Goal: Task Accomplishment & Management: Complete application form

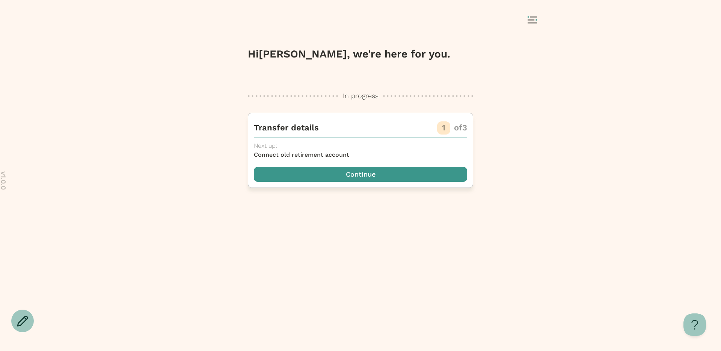
click at [402, 181] on span "button" at bounding box center [360, 174] width 213 height 15
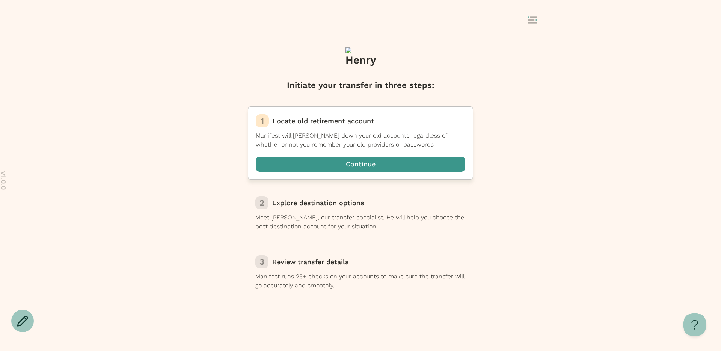
click at [382, 160] on span "button" at bounding box center [360, 164] width 209 height 15
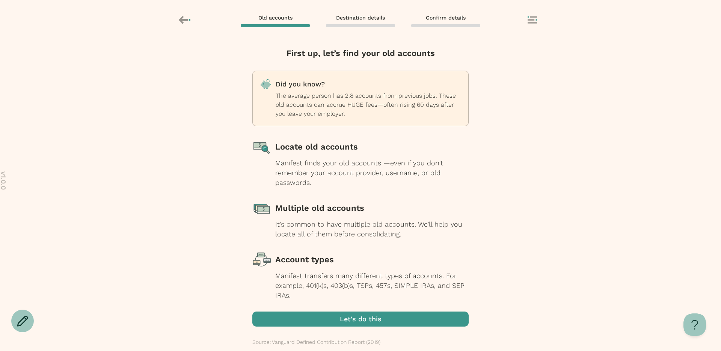
click at [364, 322] on span "button" at bounding box center [360, 318] width 216 height 15
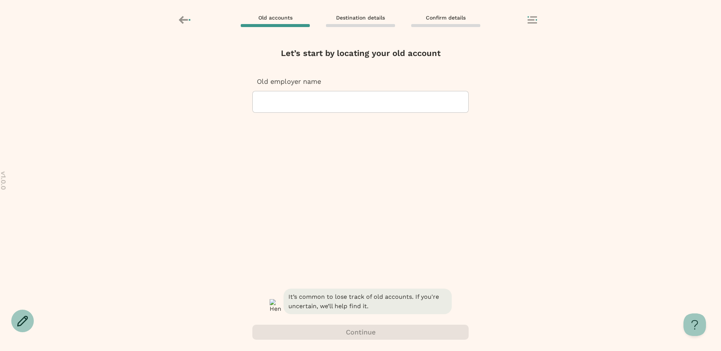
click at [324, 103] on div at bounding box center [360, 101] width 203 height 21
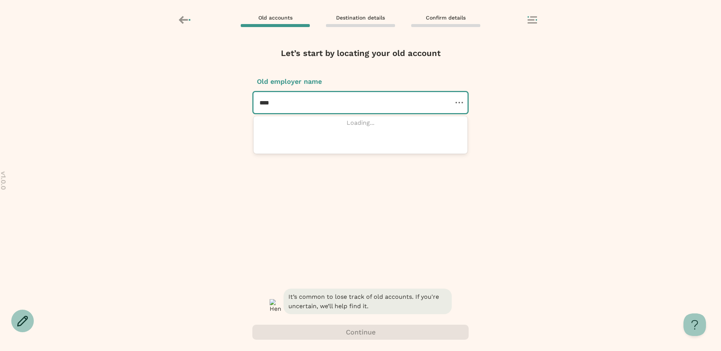
type input "****"
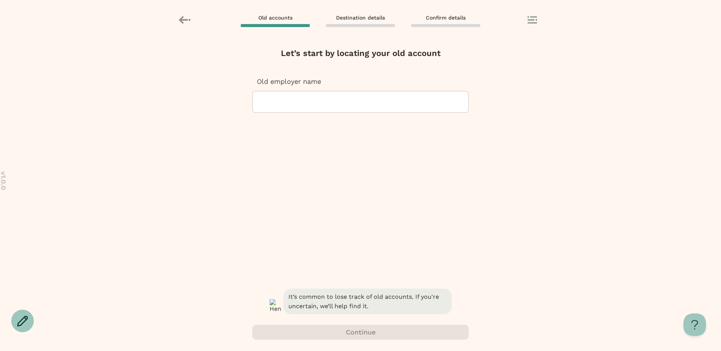
click at [294, 105] on div at bounding box center [360, 101] width 203 height 21
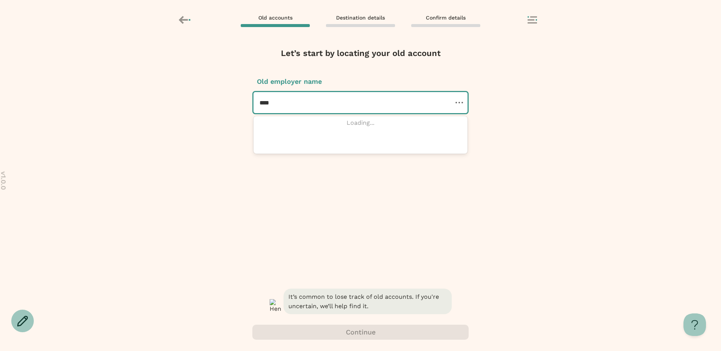
type input "****"
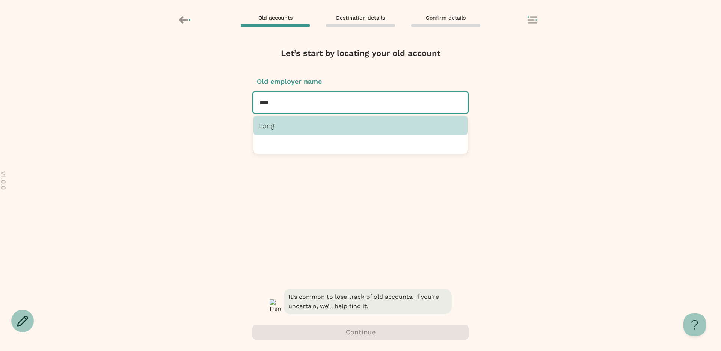
click at [270, 123] on p "Long" at bounding box center [360, 126] width 203 height 8
type input "****"
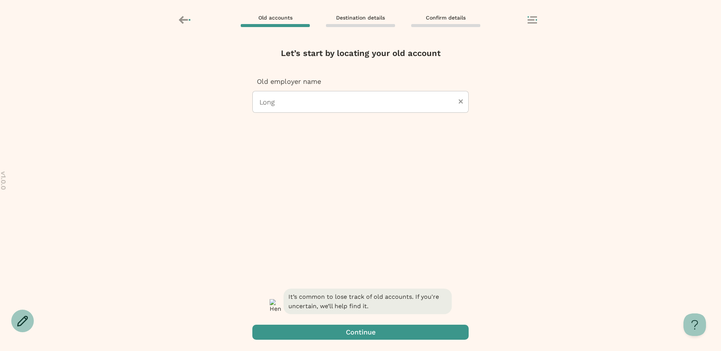
click at [344, 331] on span "button" at bounding box center [360, 331] width 216 height 15
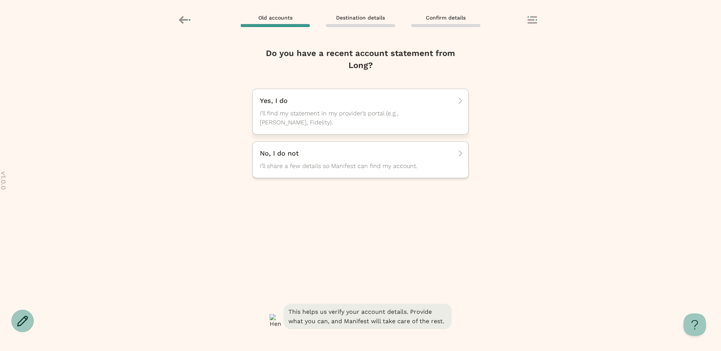
click at [352, 109] on span "I’ll find my statement in my provider’s portal (e.g., [PERSON_NAME], Fidelity)." at bounding box center [354, 118] width 188 height 18
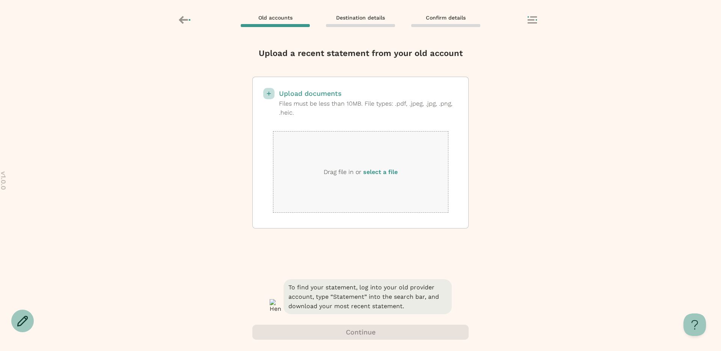
click at [384, 172] on label "select a file" at bounding box center [380, 171] width 35 height 7
click at [0, 0] on input "select a file" at bounding box center [0, 0] width 0 height 0
click at [383, 171] on label "select a file" at bounding box center [380, 171] width 35 height 7
click at [0, 0] on input "select a file" at bounding box center [0, 0] width 0 height 0
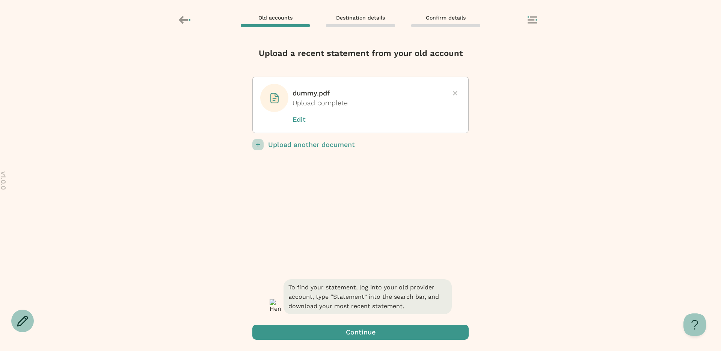
click at [300, 144] on p "Upload another document" at bounding box center [368, 144] width 200 height 11
click at [0, 0] on input "Upload another document" at bounding box center [0, 0] width 0 height 0
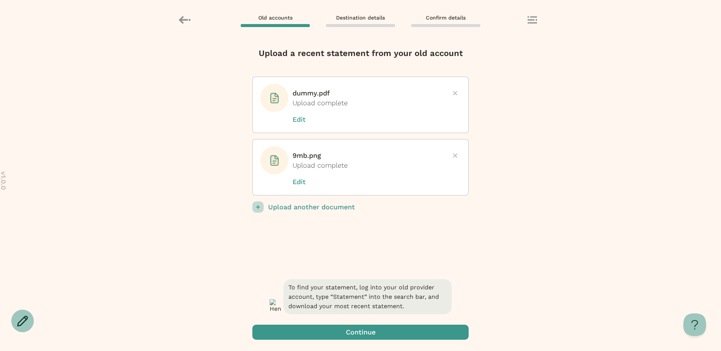
click at [533, 17] on icon at bounding box center [531, 20] width 9 height 8
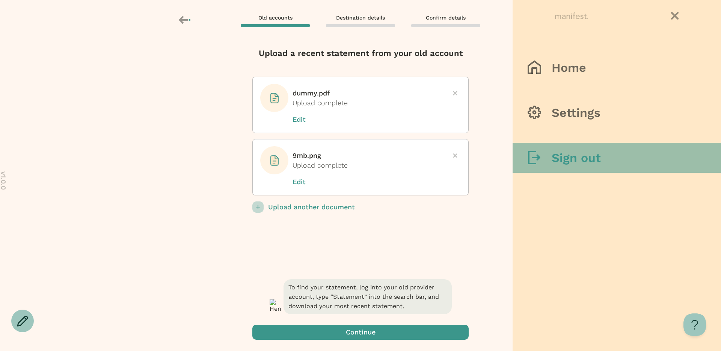
click at [533, 170] on button "Sign out" at bounding box center [616, 158] width 208 height 30
